Goal: Transaction & Acquisition: Purchase product/service

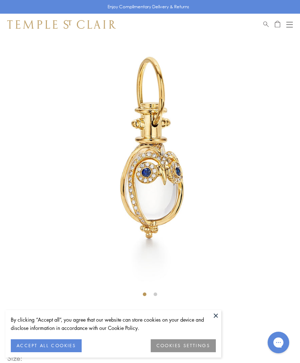
click at [221, 317] on button at bounding box center [216, 315] width 11 height 11
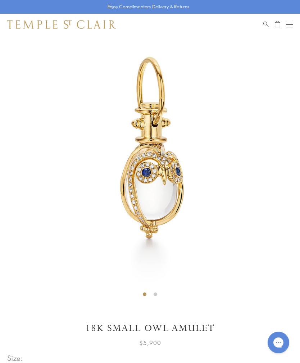
click at [267, 26] on span "Search" at bounding box center [266, 23] width 5 height 6
click at [242, 54] on input "search" at bounding box center [154, 50] width 243 height 8
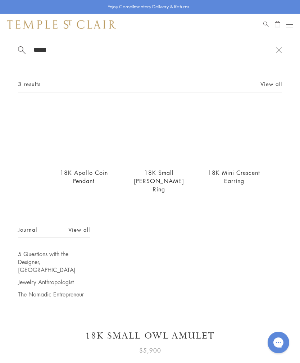
scroll to position [24, 0]
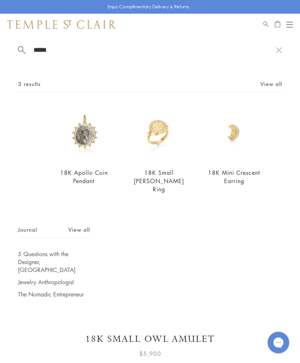
type input "*****"
click at [86, 138] on img at bounding box center [83, 133] width 57 height 57
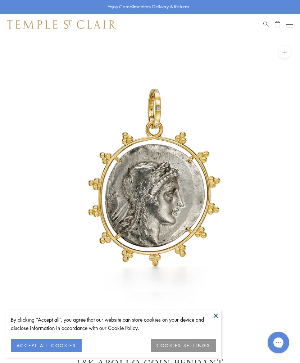
click at [216, 316] on button at bounding box center [216, 315] width 11 height 11
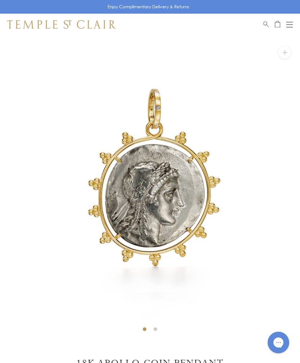
click at [174, 361] on h1 "18K Apollo Coin Pendant" at bounding box center [150, 363] width 286 height 13
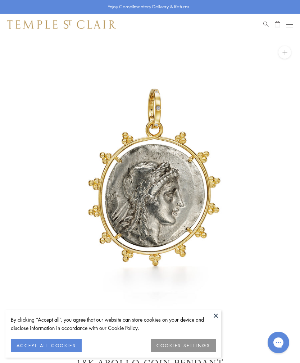
click at [216, 316] on button at bounding box center [216, 315] width 11 height 11
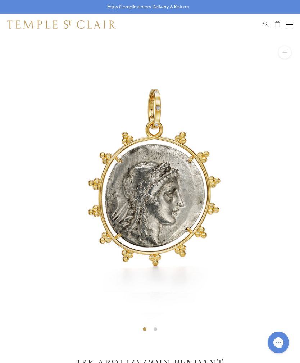
click at [289, 31] on div "Shop Shop Categories Amulets Pendants & Charms Lockets Chains & Leather Cords E…" at bounding box center [150, 25] width 300 height 22
